Goal: Information Seeking & Learning: Learn about a topic

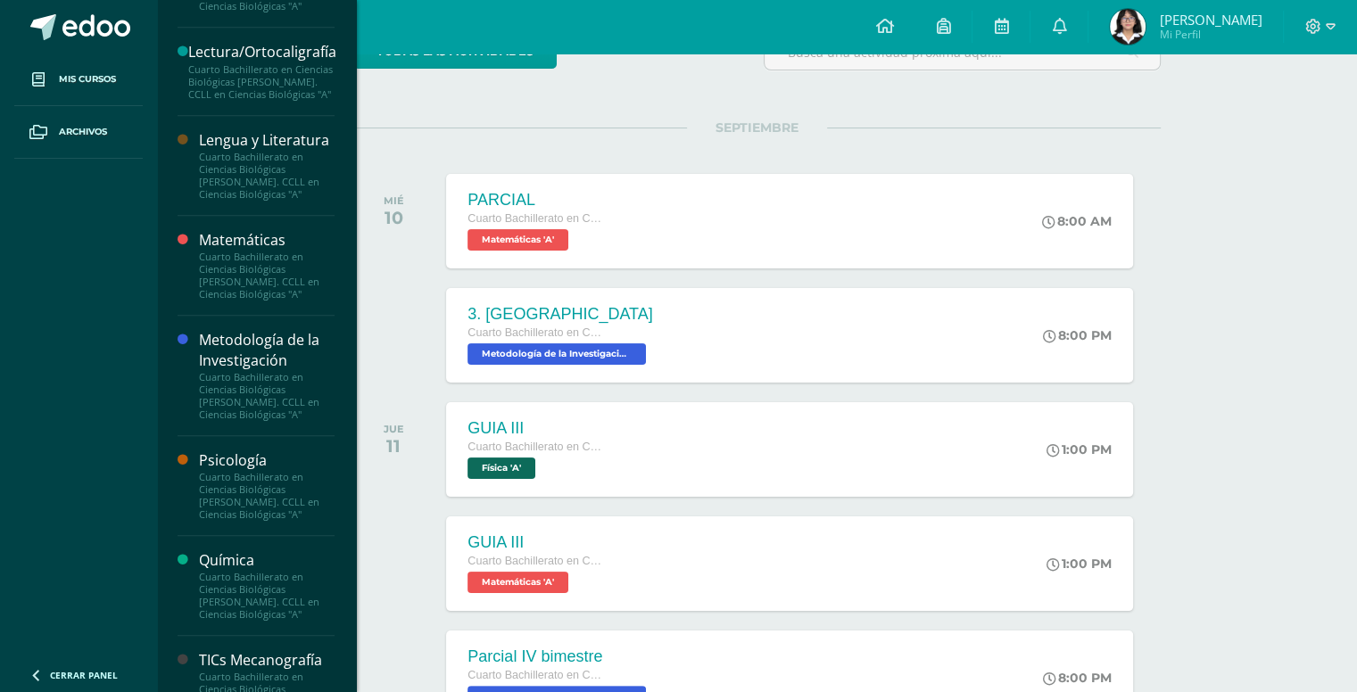
scroll to position [1087, 0]
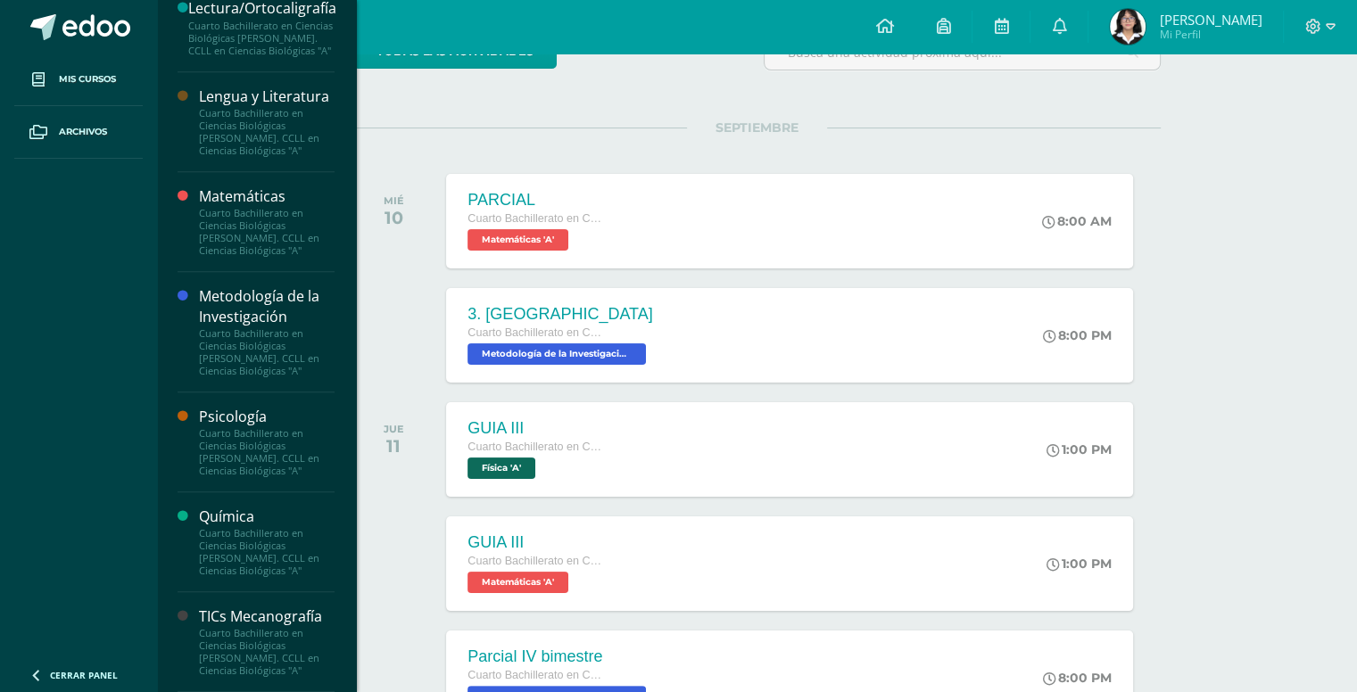
click at [230, 433] on div "Cuarto Bachillerato en Ciencias Biológicas [PERSON_NAME]. CCLL en Ciencias Biol…" at bounding box center [267, 452] width 136 height 50
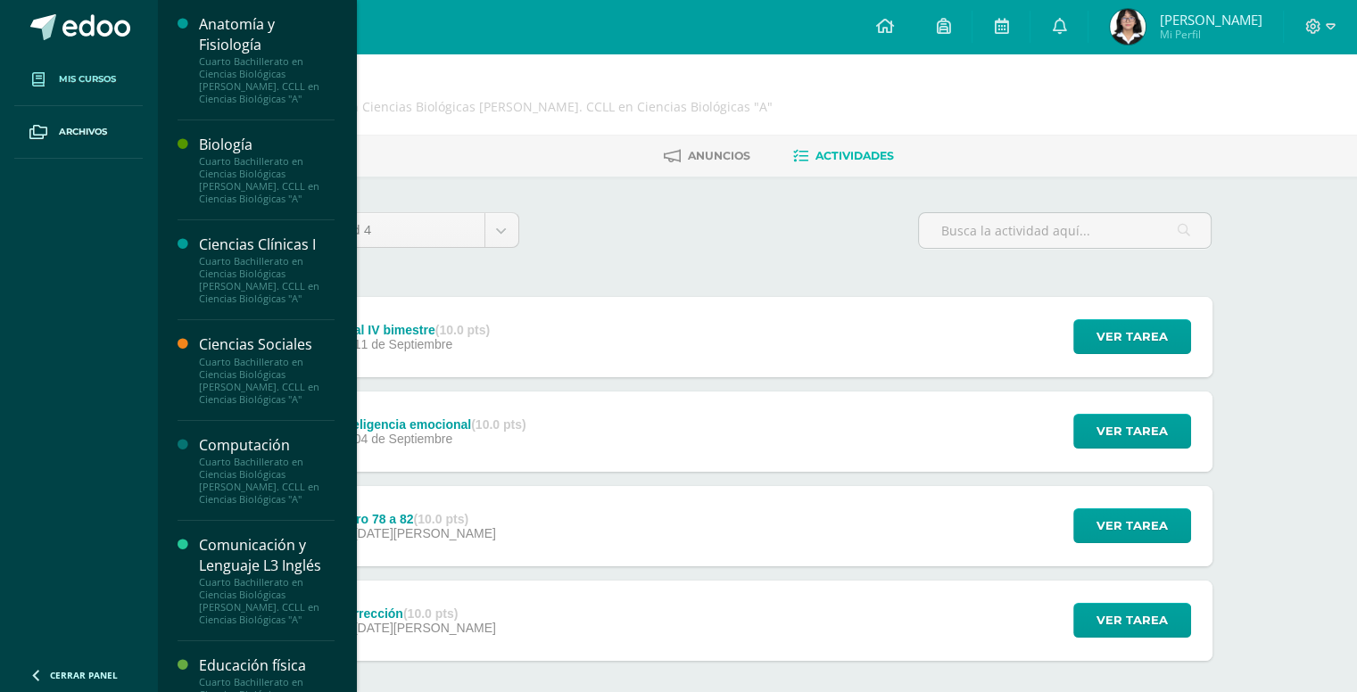
click at [103, 79] on span "Mis cursos" at bounding box center [87, 79] width 57 height 14
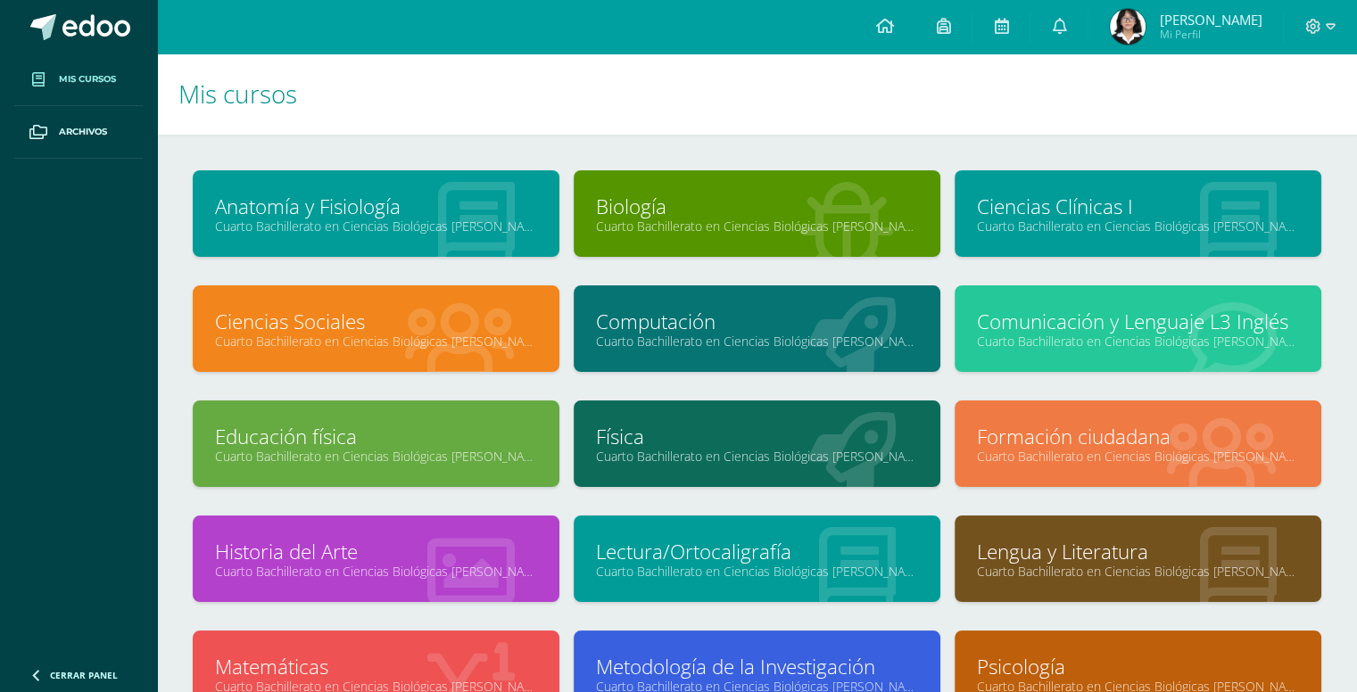
scroll to position [152, 0]
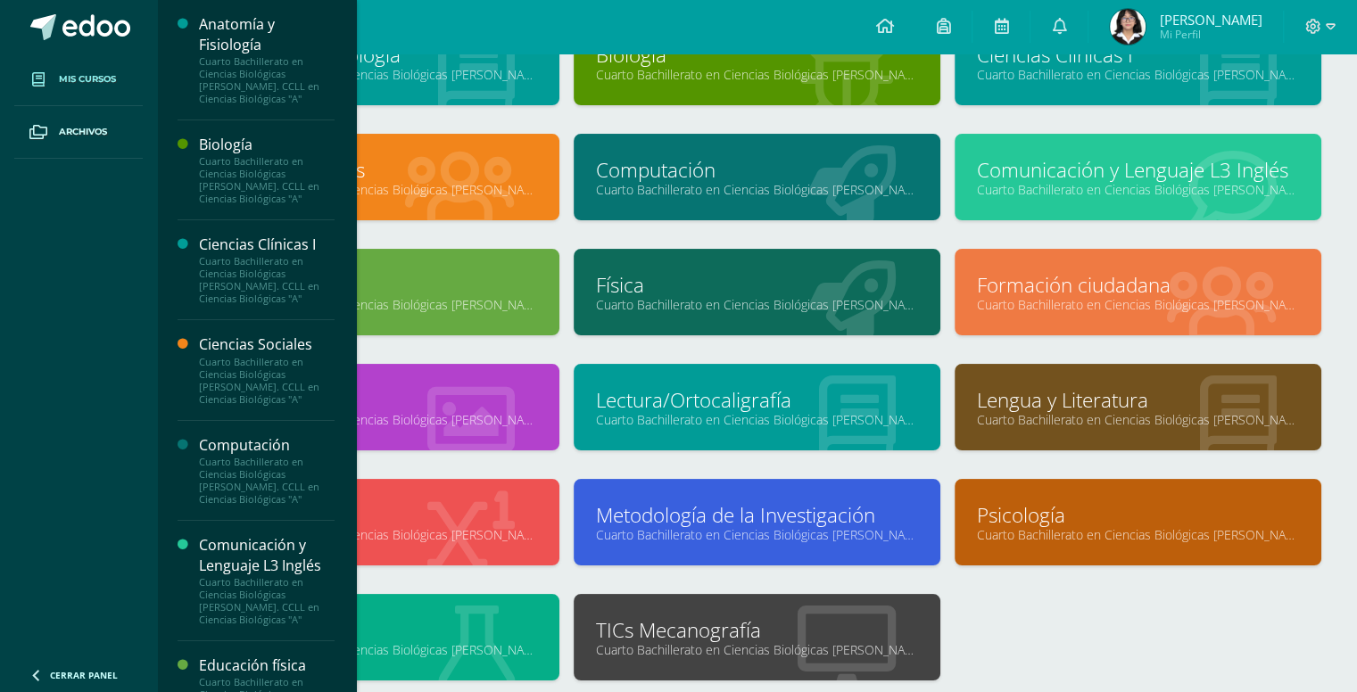
click at [1110, 167] on link "Comunicación y Lenguaje L3 Inglés" at bounding box center [1138, 170] width 322 height 28
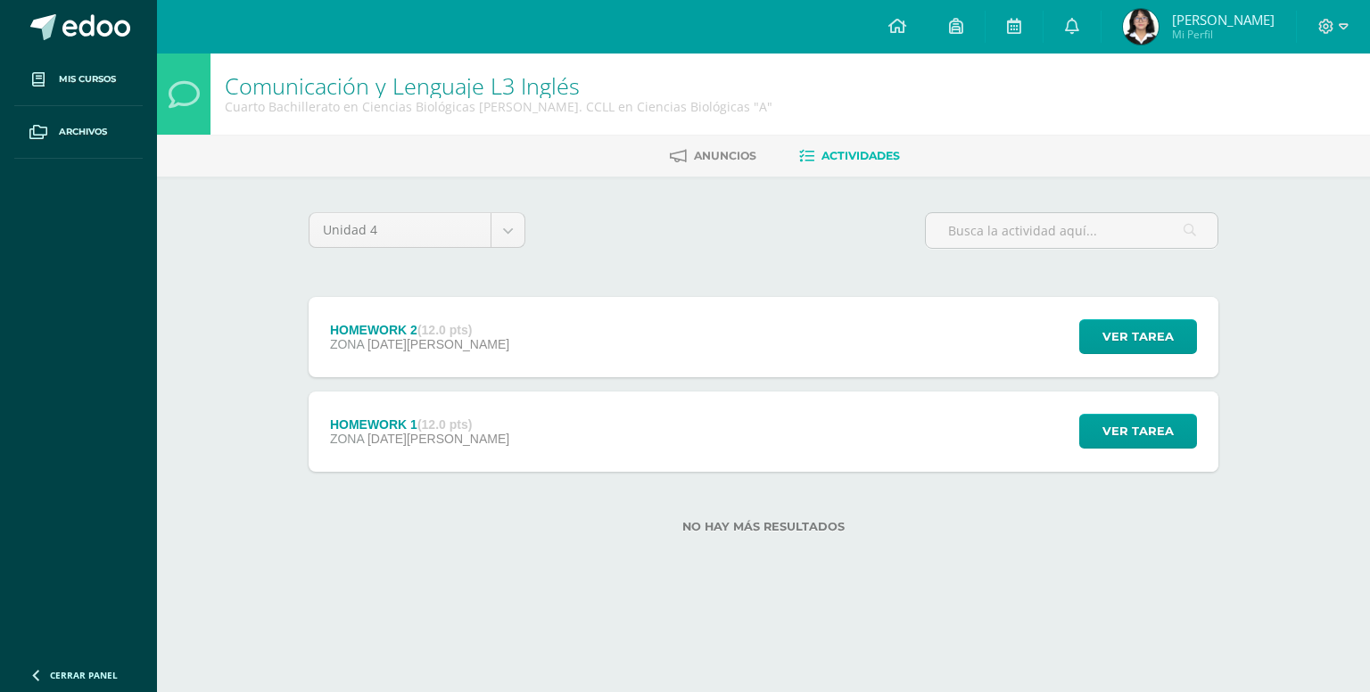
click at [617, 311] on div "HOMEWORK 2 (12.0 pts) ZONA 29 de Agosto Ver tarea HOMEWORK 2 Comunicación y Len…" at bounding box center [764, 337] width 910 height 80
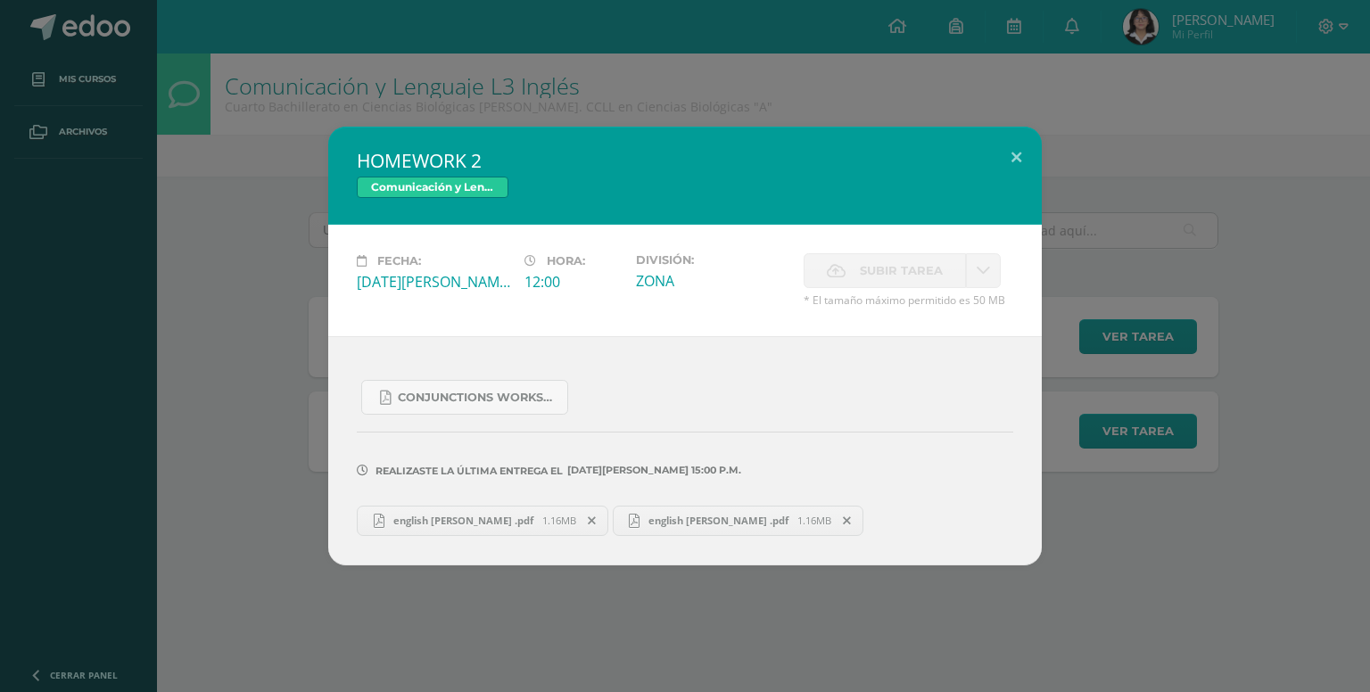
click at [467, 21] on div "HOMEWORK 2 Comunicación y Lenguaje L3 Inglés Fecha: Viernes 29 de Agosto Hora: …" at bounding box center [685, 346] width 1370 height 692
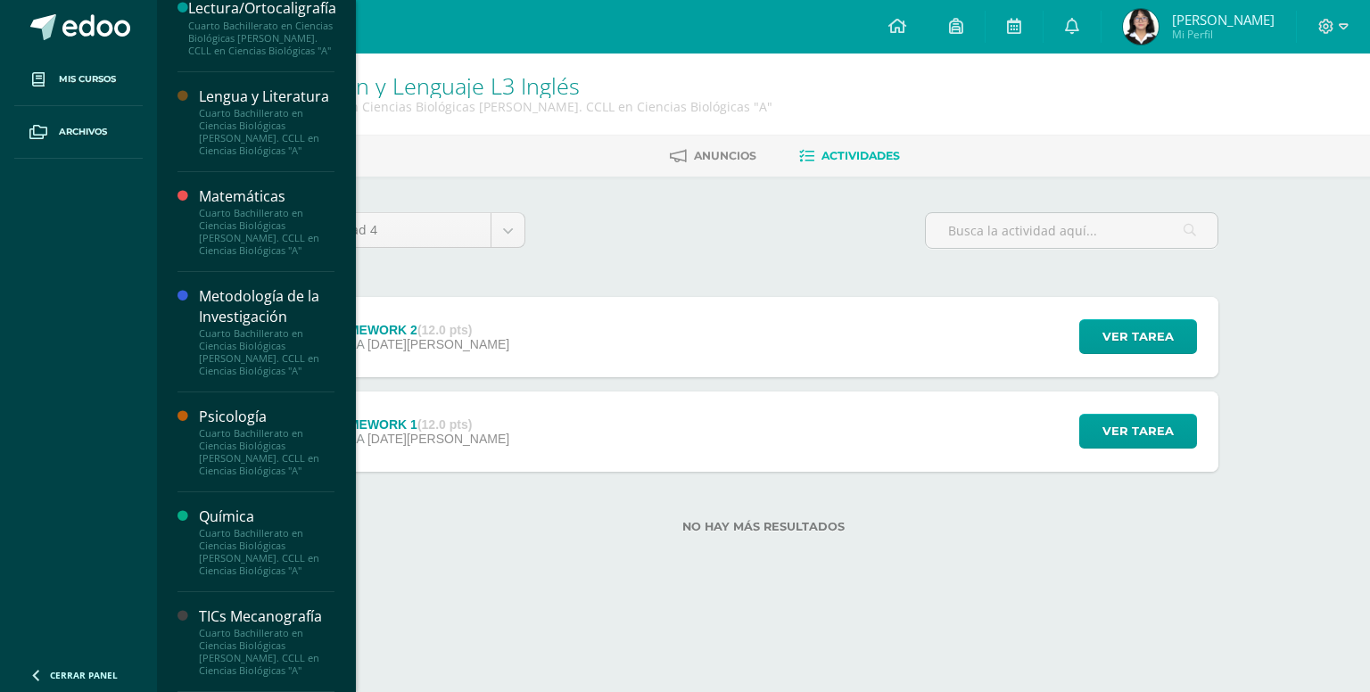
scroll to position [1087, 0]
click at [298, 139] on div "Cuarto Bachillerato en Ciencias Biológicas [PERSON_NAME]. CCLL en Ciencias Biol…" at bounding box center [267, 132] width 136 height 50
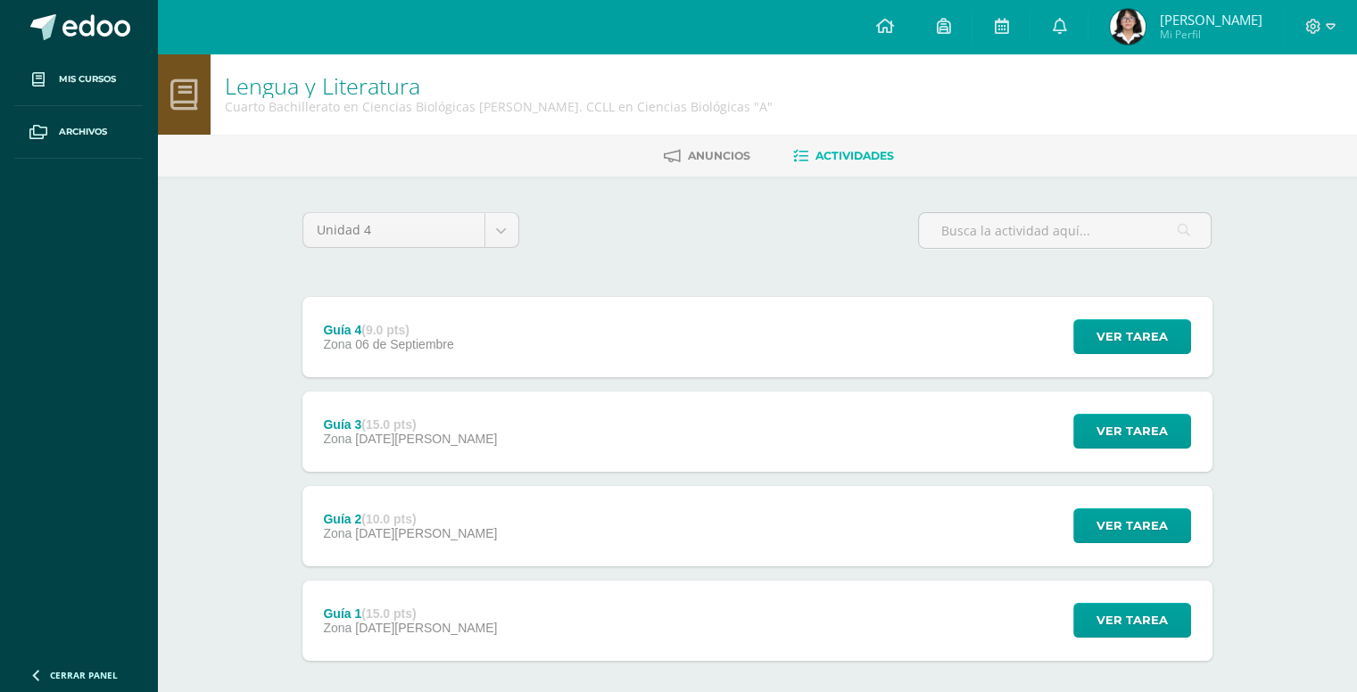
click at [371, 335] on strong "(9.0 pts)" at bounding box center [385, 330] width 48 height 14
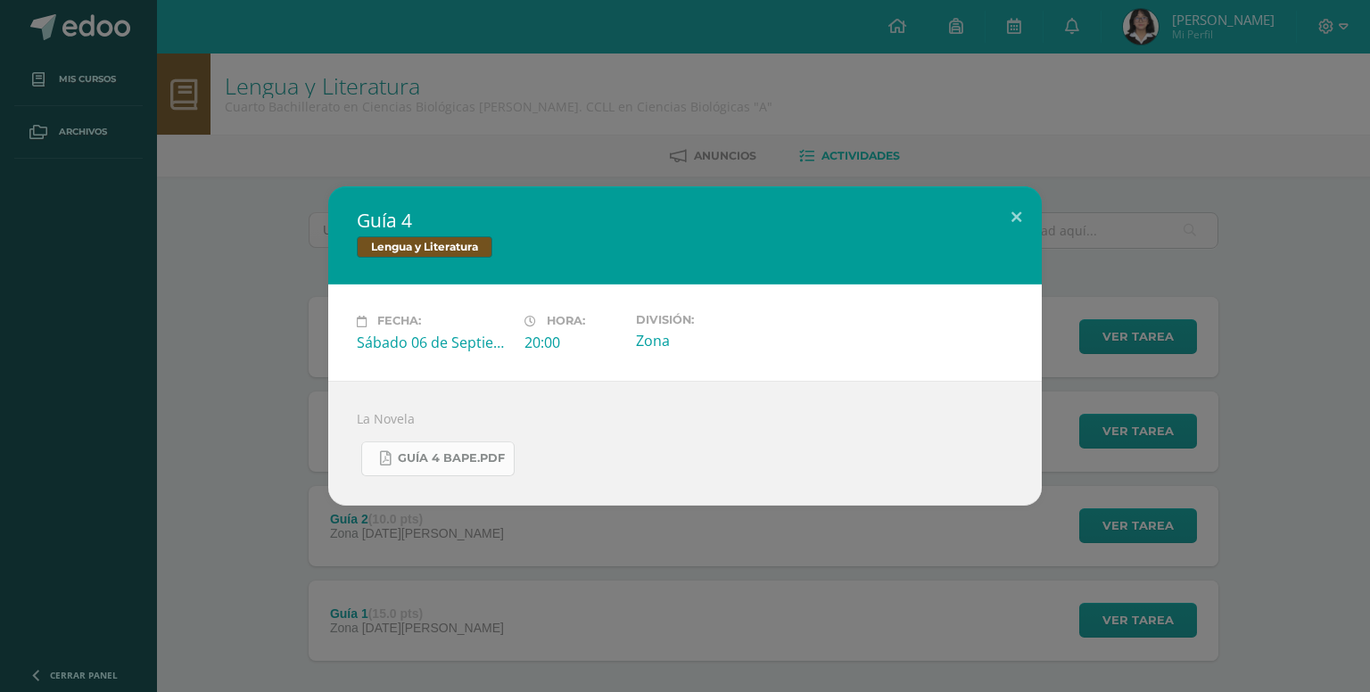
click at [476, 461] on span "Guía 4 BAPE.pdf" at bounding box center [451, 458] width 107 height 14
click at [162, 112] on div "Guía 4 Lengua y Literatura Fecha: Sábado 06 de Septiembre Hora: 20:00 División:…" at bounding box center [685, 346] width 1370 height 692
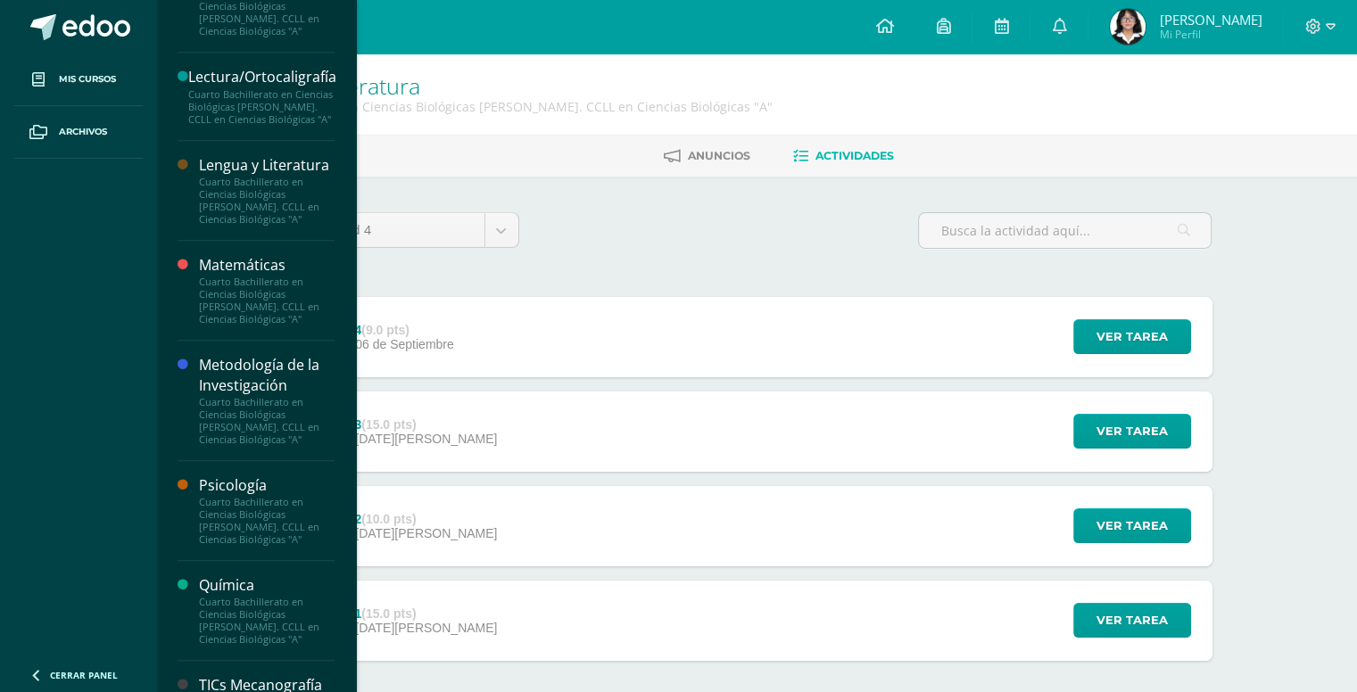
scroll to position [1087, 0]
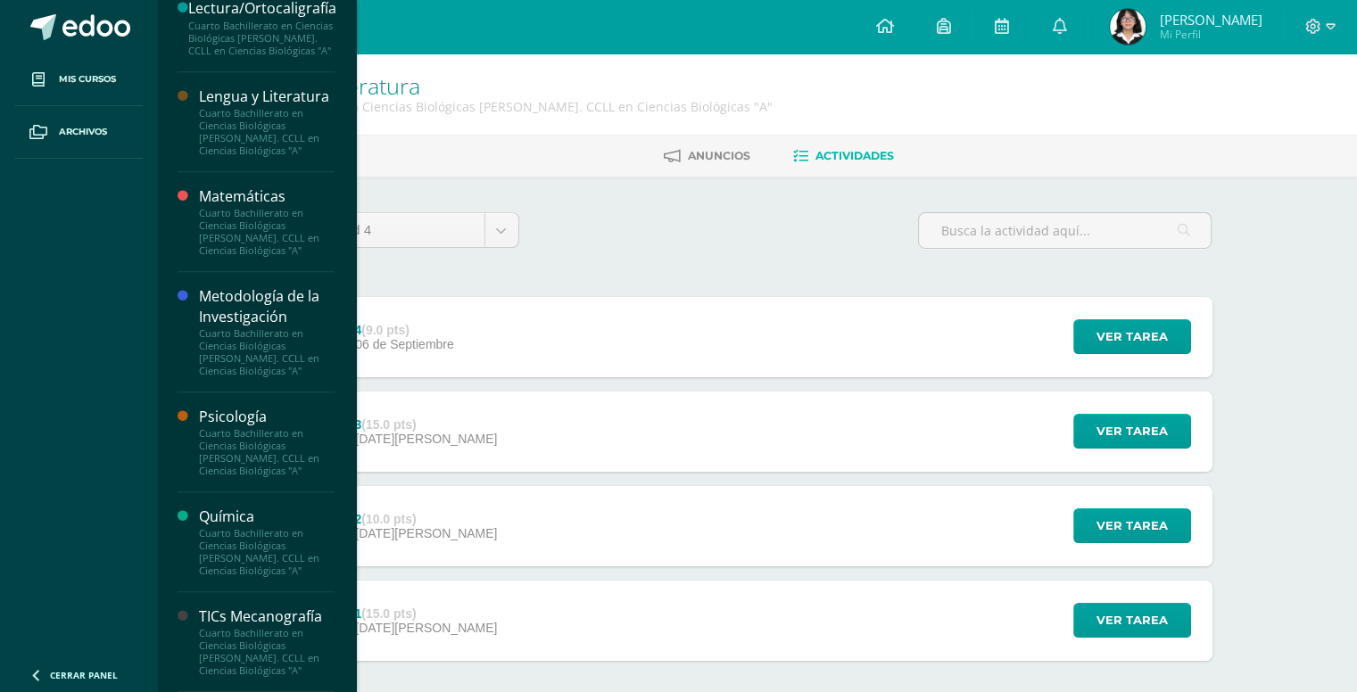
click at [268, 216] on div "Cuarto Bachillerato en Ciencias Biológicas [PERSON_NAME]. CCLL en Ciencias Biol…" at bounding box center [267, 232] width 136 height 50
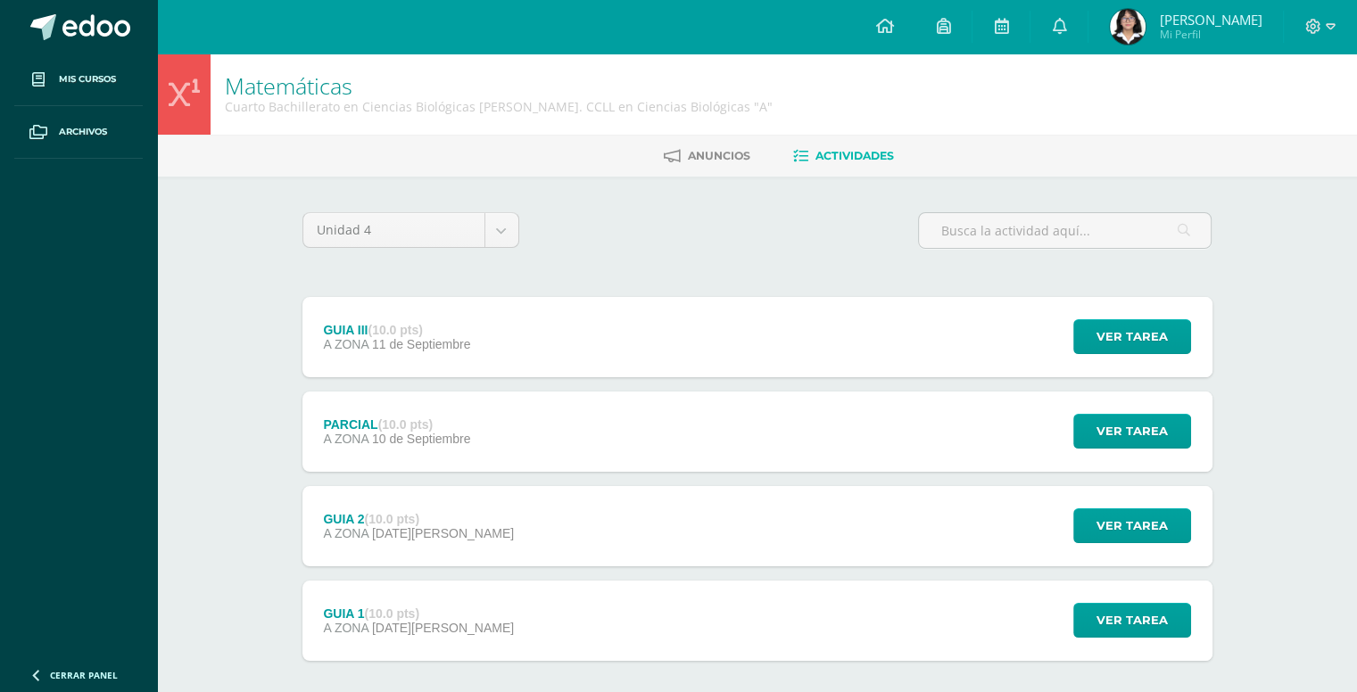
click at [420, 321] on div "GUIA III (10.0 pts) A ZONA [DATE]" at bounding box center [397, 337] width 190 height 80
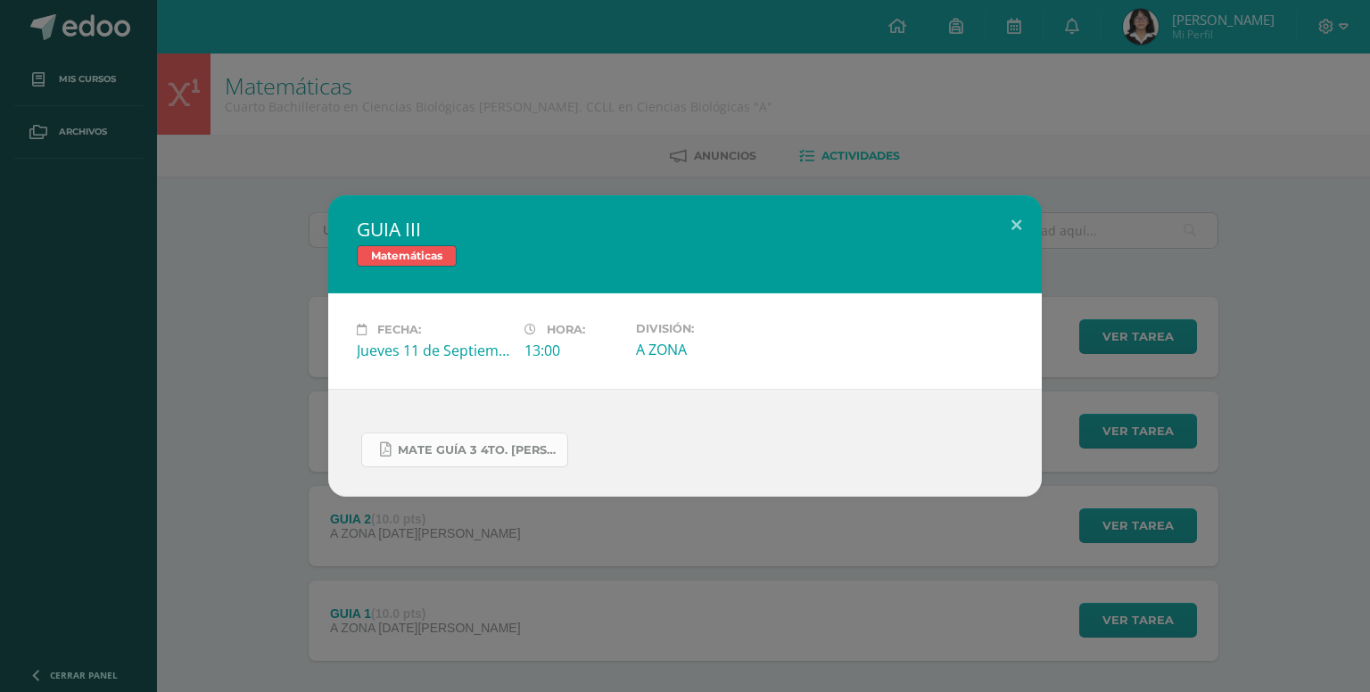
click at [442, 450] on span "MATE GUÍA 3 4TO. [PERSON_NAME].docx.pdf" at bounding box center [478, 450] width 161 height 14
